Goal: Navigation & Orientation: Find specific page/section

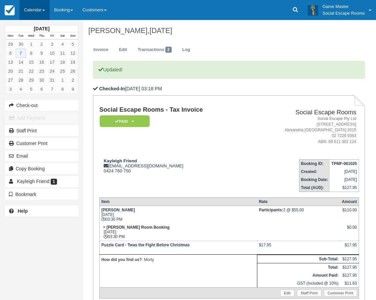
click at [41, 9] on link "Calendar" at bounding box center [34, 10] width 30 height 20
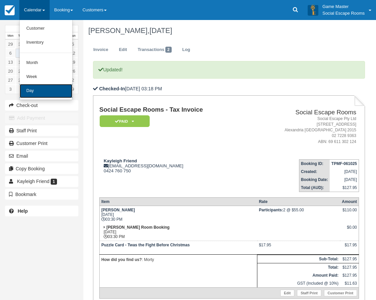
click at [38, 88] on link "Day" at bounding box center [46, 91] width 53 height 14
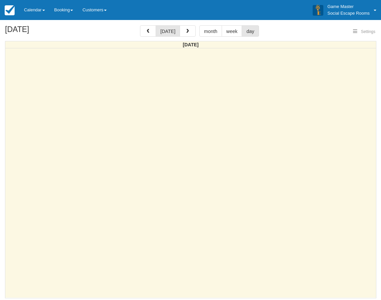
select select
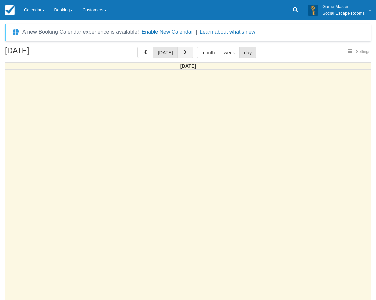
select select
click at [184, 52] on span "button" at bounding box center [185, 52] width 5 height 5
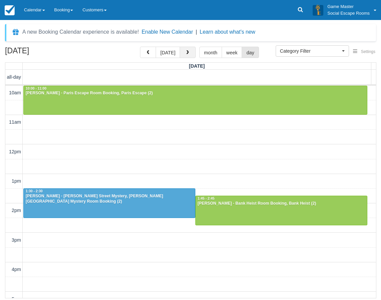
scroll to position [118, 0]
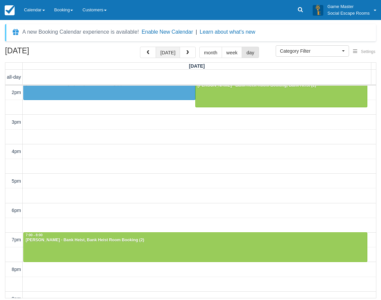
click at [168, 52] on button "[DATE]" at bounding box center [168, 52] width 24 height 11
